Goal: Information Seeking & Learning: Find specific fact

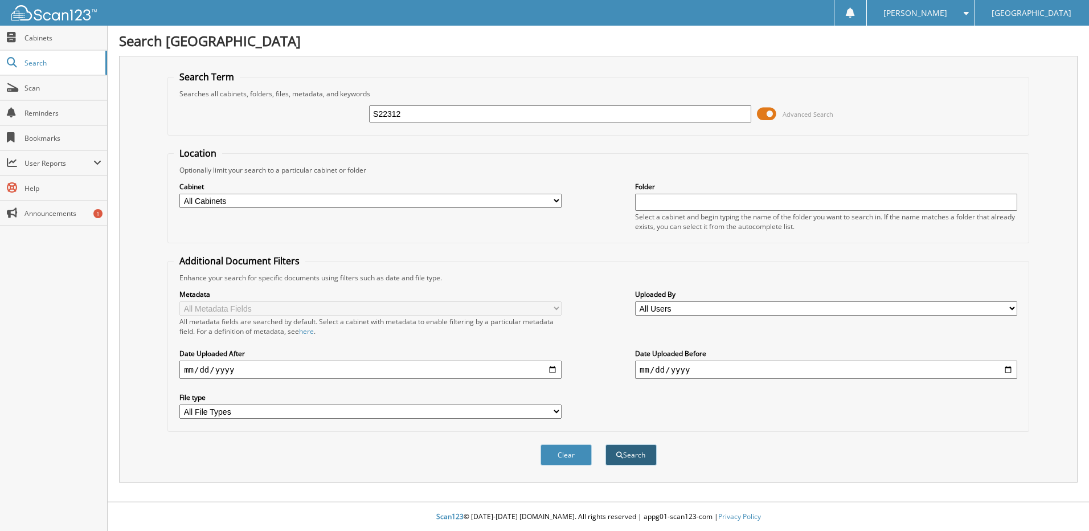
type input "S22312"
click at [632, 450] on button "Search" at bounding box center [630, 454] width 51 height 21
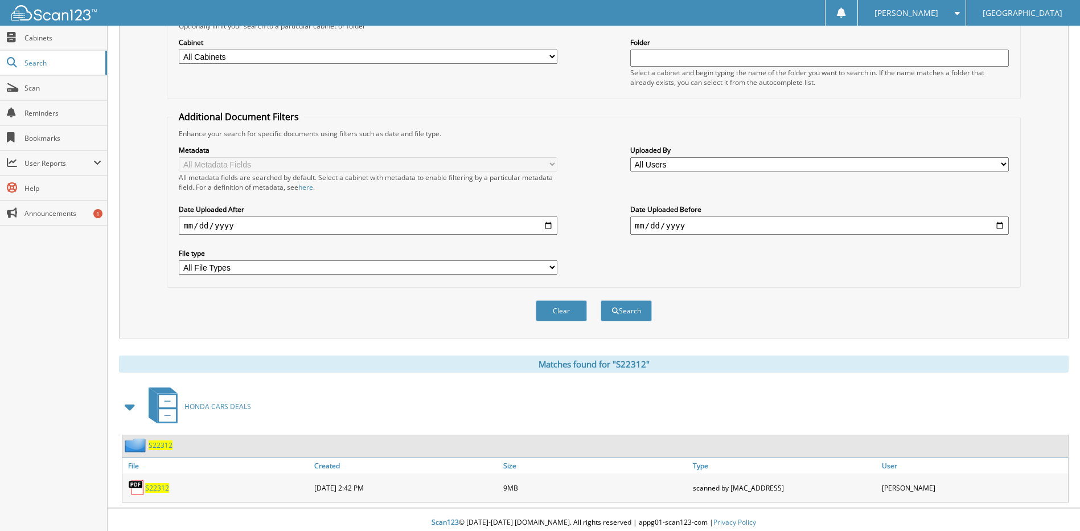
scroll to position [150, 0]
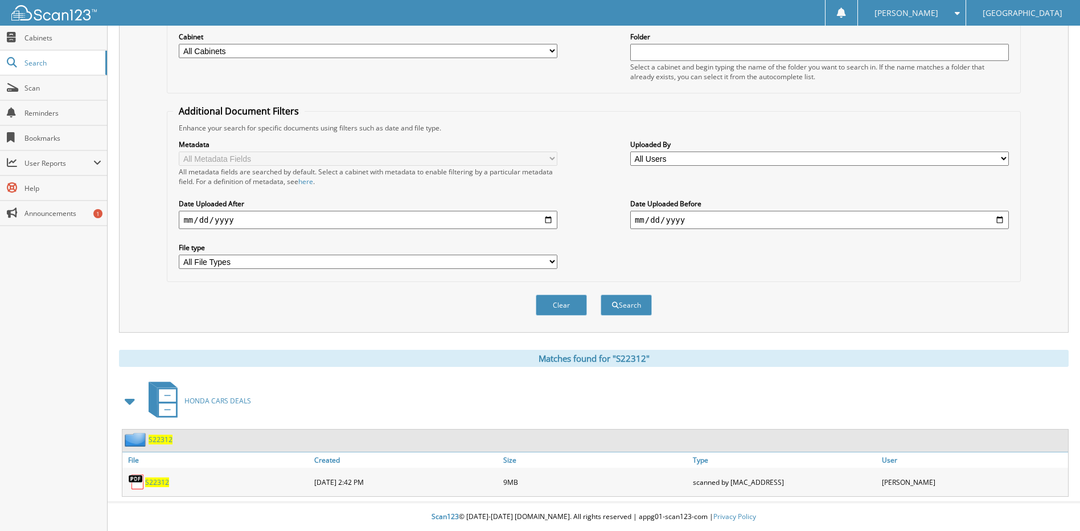
click at [166, 482] on span "S22312" at bounding box center [157, 482] width 24 height 10
click at [852, 14] on link at bounding box center [841, 13] width 20 height 26
